Goal: Task Accomplishment & Management: Use online tool/utility

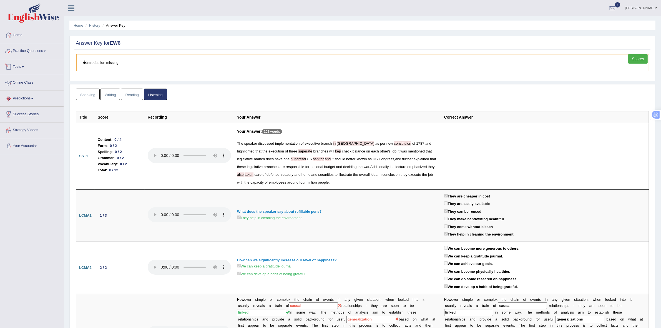
click at [30, 50] on link "Practice Questions" at bounding box center [31, 50] width 63 height 14
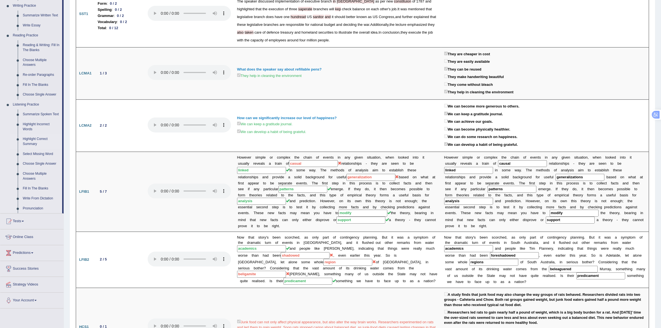
scroll to position [208, 0]
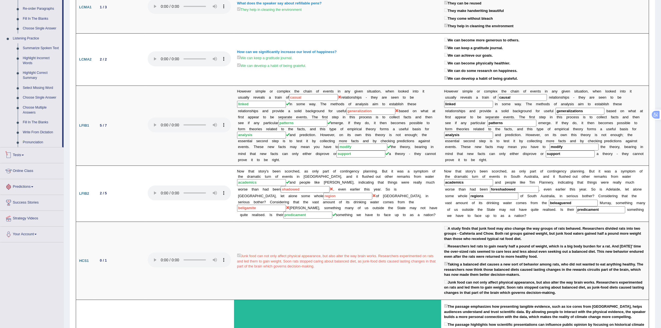
click at [21, 153] on link "Tests" at bounding box center [31, 154] width 63 height 14
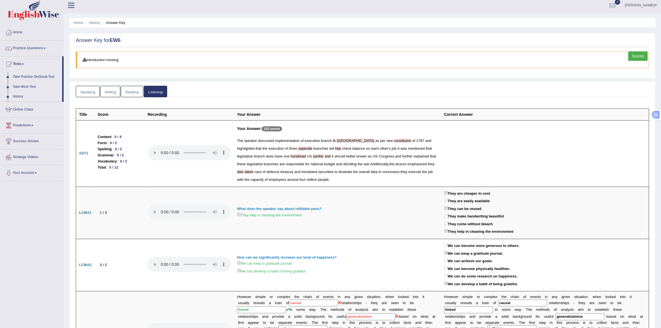
scroll to position [0, 0]
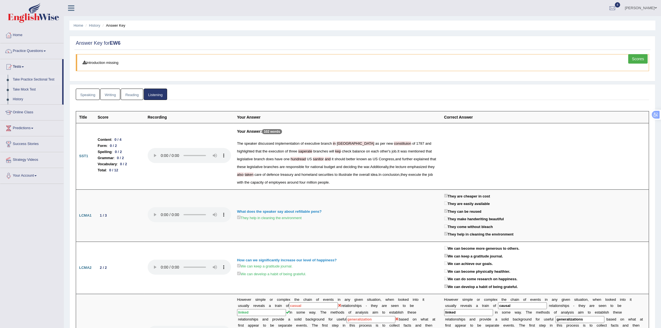
click at [32, 78] on link "Take Practice Sectional Test" at bounding box center [36, 80] width 52 height 10
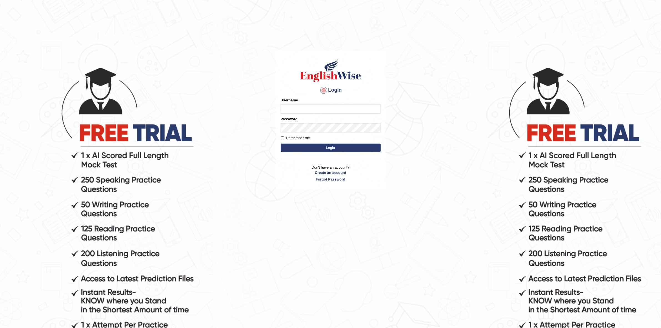
type input "Rakeshtharrai"
click at [293, 145] on button "Login" at bounding box center [331, 148] width 100 height 8
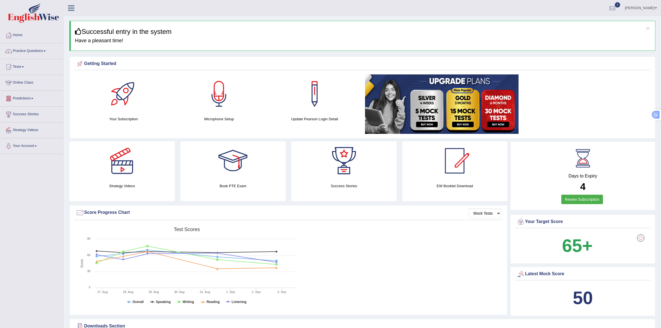
click at [25, 82] on link "Online Class" at bounding box center [31, 82] width 63 height 14
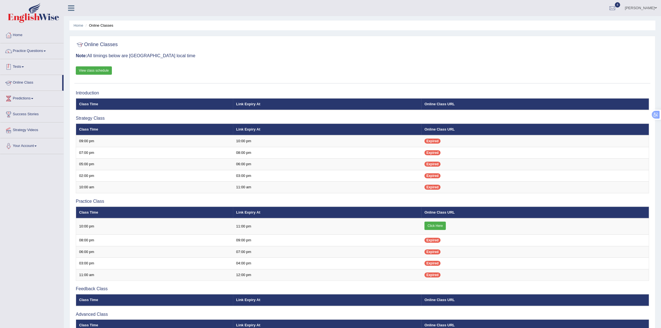
click at [19, 67] on link "Tests" at bounding box center [31, 66] width 63 height 14
click at [29, 79] on link "Take Practice Sectional Test" at bounding box center [36, 80] width 52 height 10
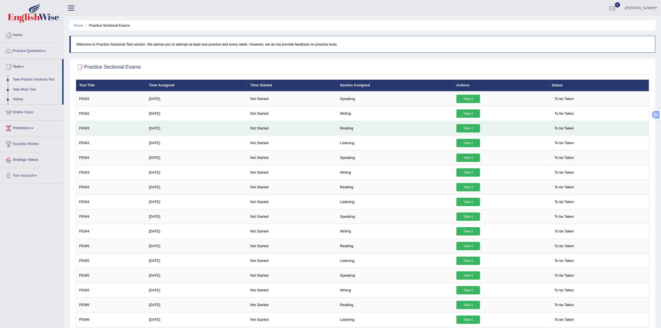
click at [464, 130] on link "Take it" at bounding box center [469, 128] width 24 height 8
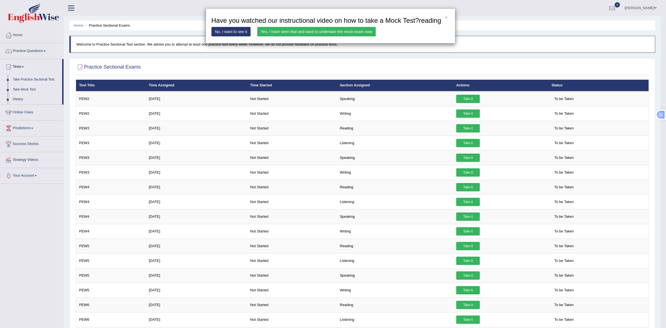
click at [291, 34] on link "Yes, I have seen that and want to undertake the mock exam now" at bounding box center [316, 31] width 119 height 9
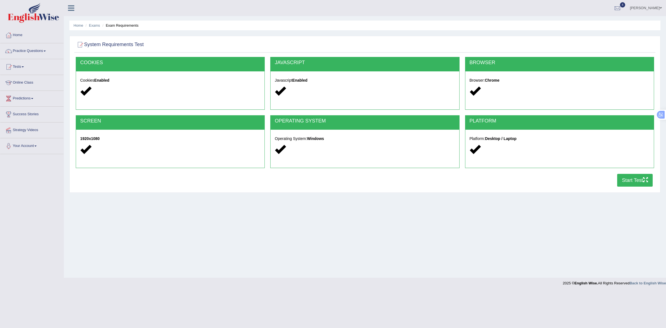
click at [625, 178] on button "Start Test" at bounding box center [636, 180] width 36 height 13
